Goal: Task Accomplishment & Management: Use online tool/utility

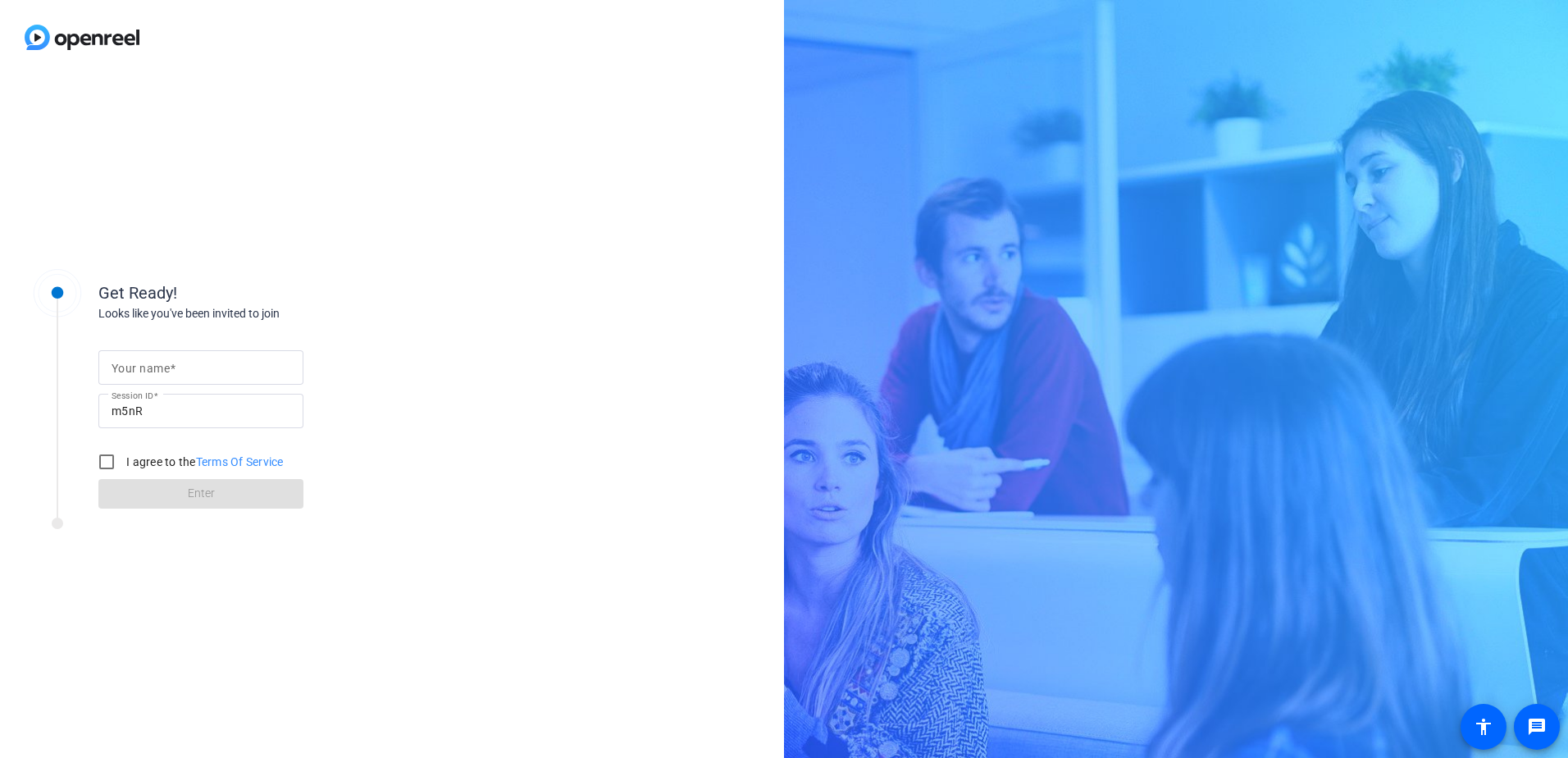
click at [150, 364] on mat-label "Your name" at bounding box center [140, 369] width 59 height 13
click at [150, 364] on input "Your name" at bounding box center [201, 368] width 179 height 20
type input "[PERSON_NAME]"
click at [110, 453] on input "I agree to the Terms Of Service" at bounding box center [106, 462] width 33 height 33
checkbox input "true"
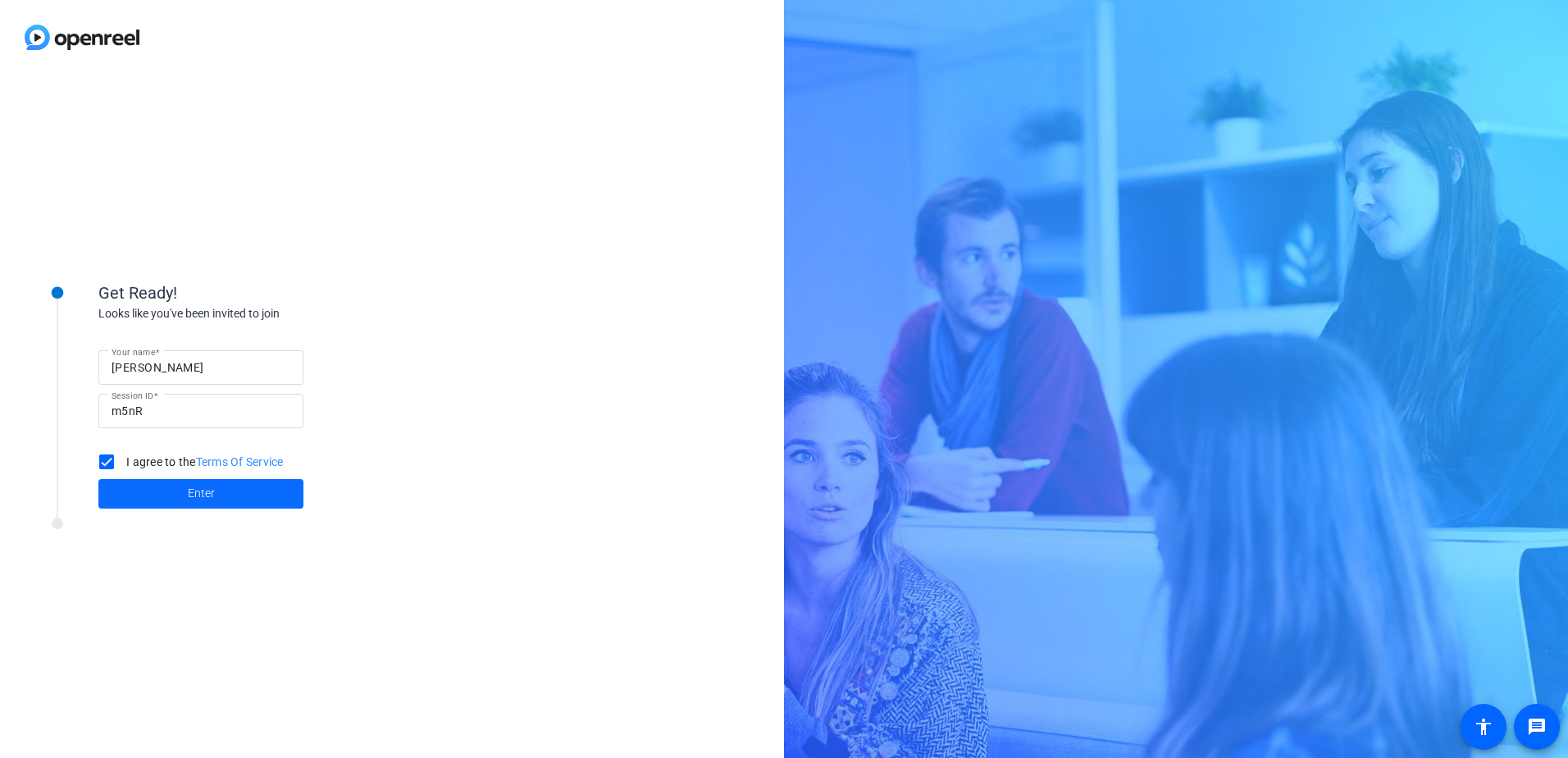
click at [159, 494] on span at bounding box center [201, 494] width 205 height 39
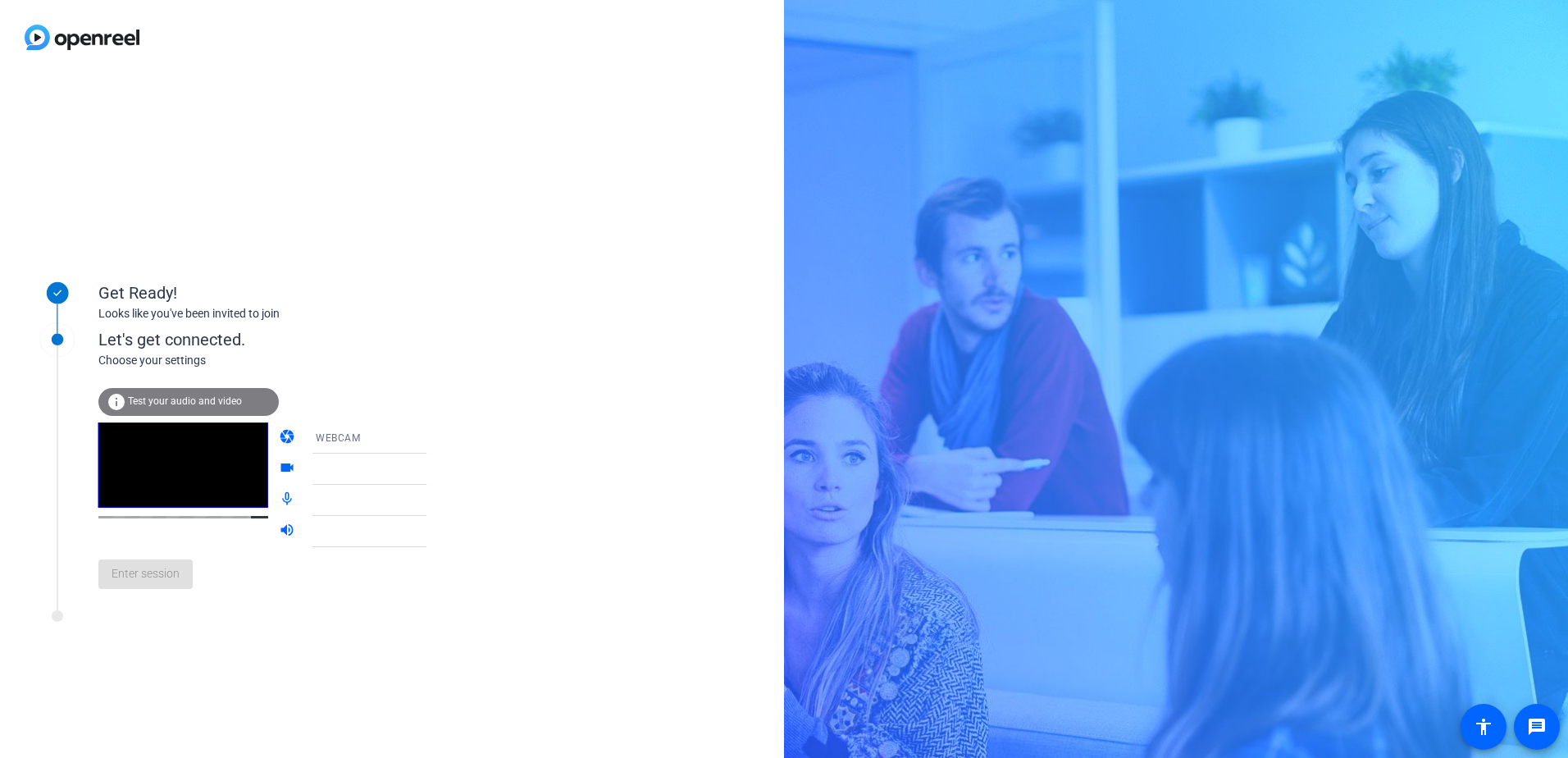
click at [155, 395] on div "info Test your audio and video" at bounding box center [189, 402] width 181 height 28
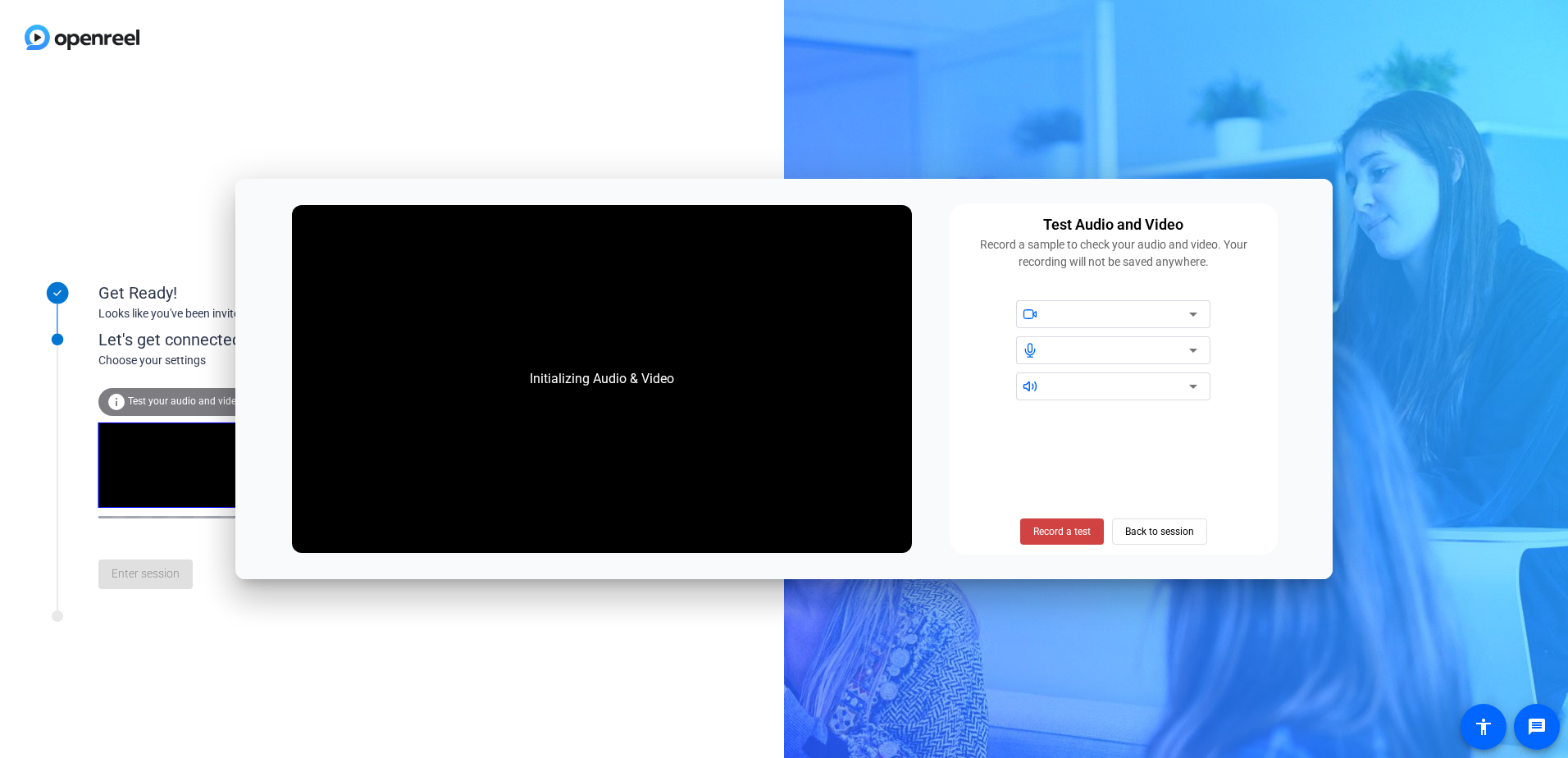
click at [1106, 315] on div at bounding box center [1119, 315] width 140 height 20
click at [1186, 348] on icon at bounding box center [1193, 351] width 20 height 20
click at [1196, 351] on icon at bounding box center [1193, 351] width 20 height 20
click at [1133, 346] on div at bounding box center [1119, 351] width 140 height 20
click at [1197, 351] on icon at bounding box center [1193, 351] width 20 height 20
